Goal: Task Accomplishment & Management: Manage account settings

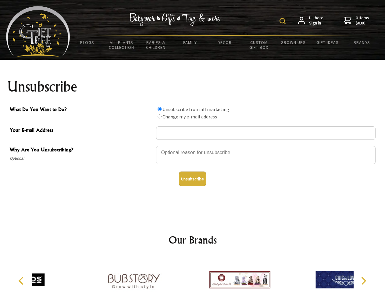
click at [284, 21] on img at bounding box center [283, 21] width 6 height 6
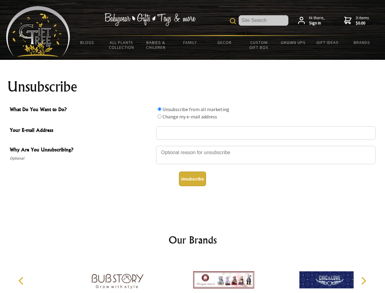
click at [193, 145] on div at bounding box center [266, 155] width 220 height 21
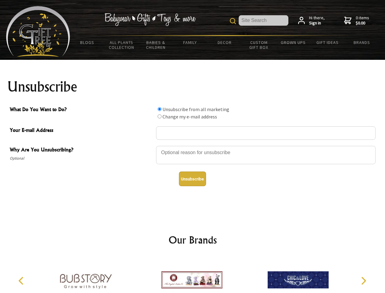
click at [160, 109] on input "What Do You Want to Do?" at bounding box center [160, 109] width 4 height 4
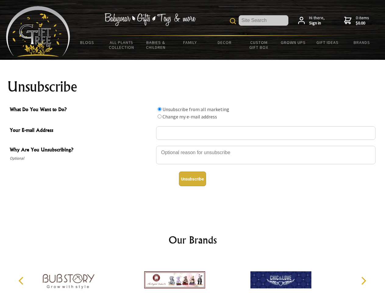
click at [160, 116] on input "What Do You Want to Do?" at bounding box center [160, 116] width 4 height 4
radio input "true"
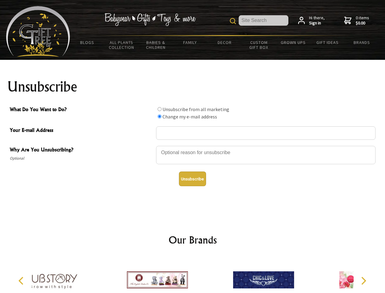
click at [192, 179] on button "Unsubscribe" at bounding box center [192, 178] width 27 height 15
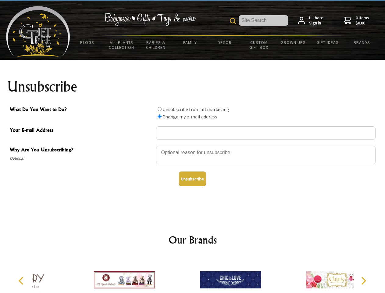
click at [193, 275] on div at bounding box center [231, 281] width 106 height 48
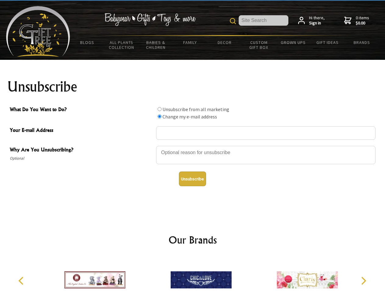
click at [22, 281] on icon "Previous" at bounding box center [22, 281] width 8 height 8
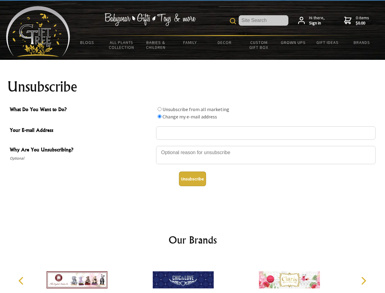
click at [364, 281] on icon "Next" at bounding box center [363, 281] width 8 height 8
